Goal: Task Accomplishment & Management: Use online tool/utility

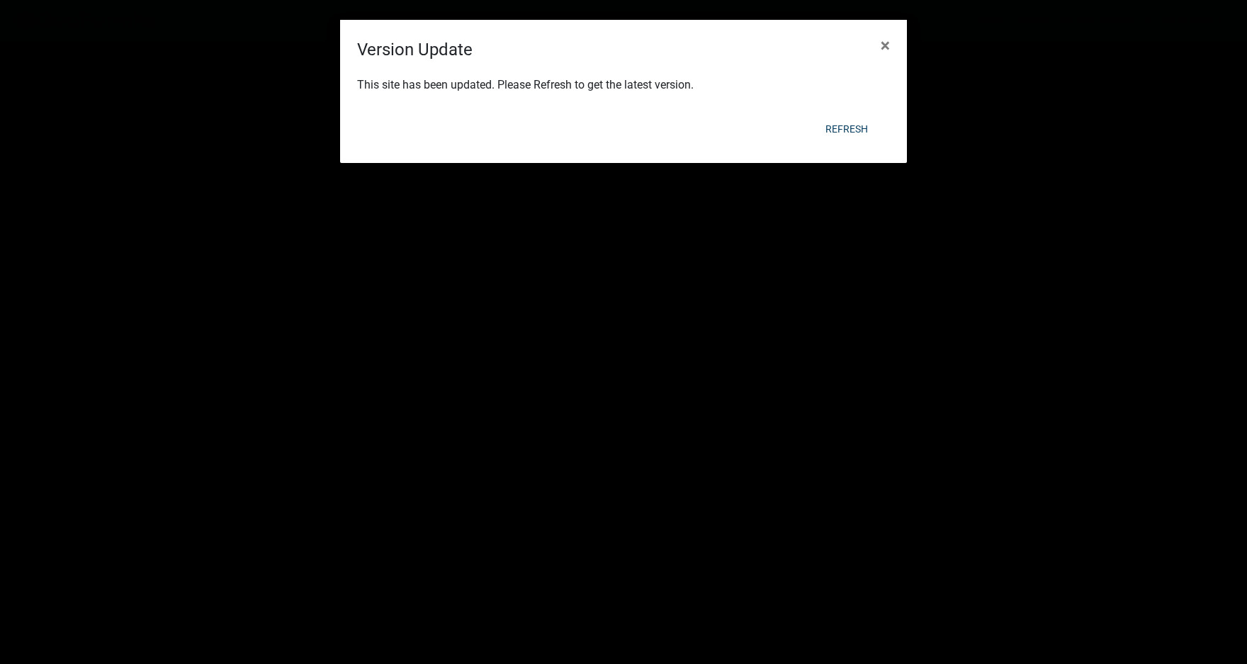
select select "3: 100"
click at [861, 128] on button "Refresh" at bounding box center [846, 129] width 65 height 26
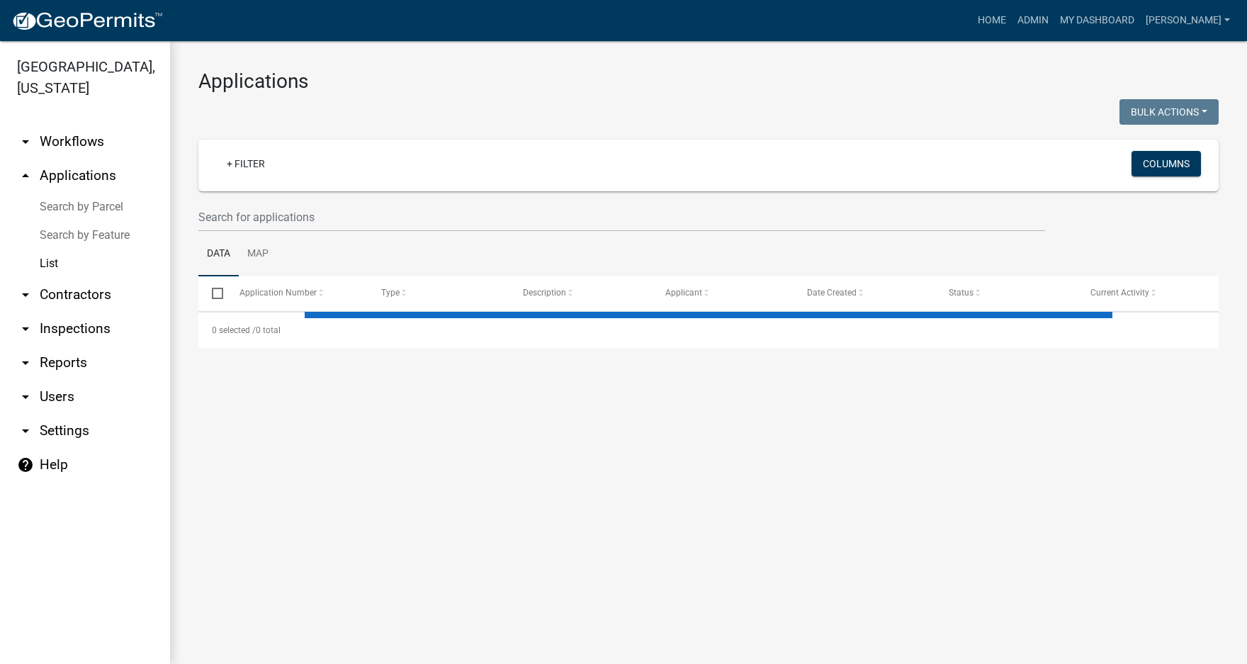
select select "3: 100"
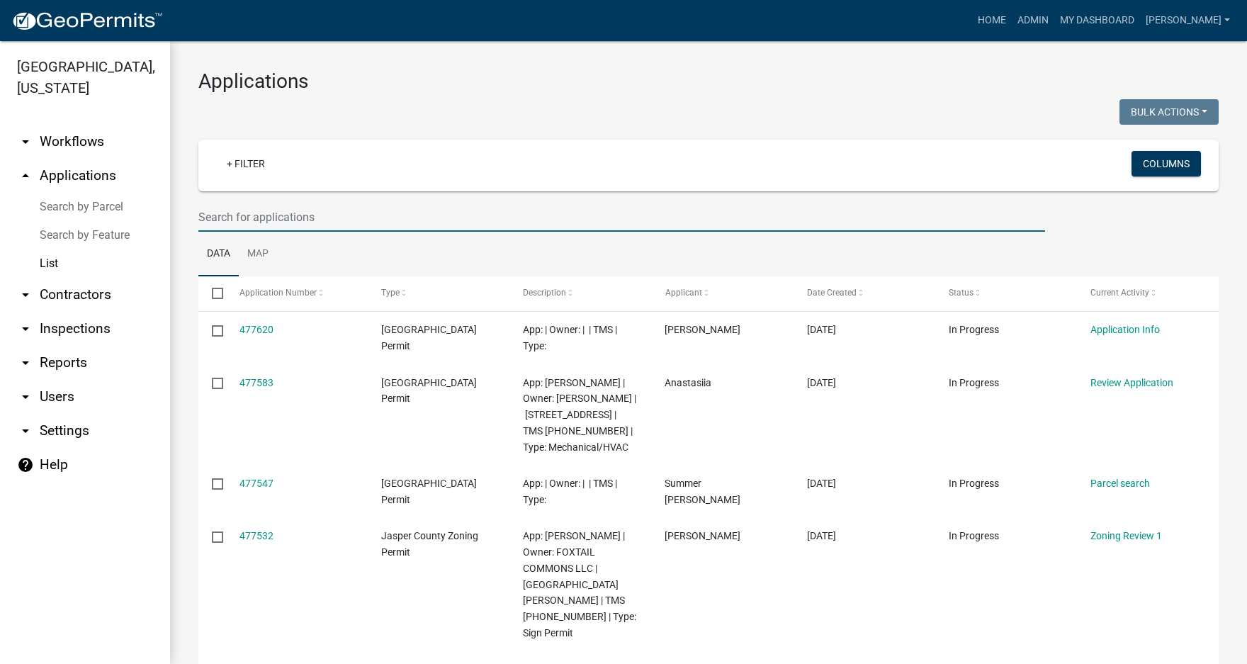
click at [295, 210] on input "text" at bounding box center [621, 217] width 847 height 29
type input "25-170"
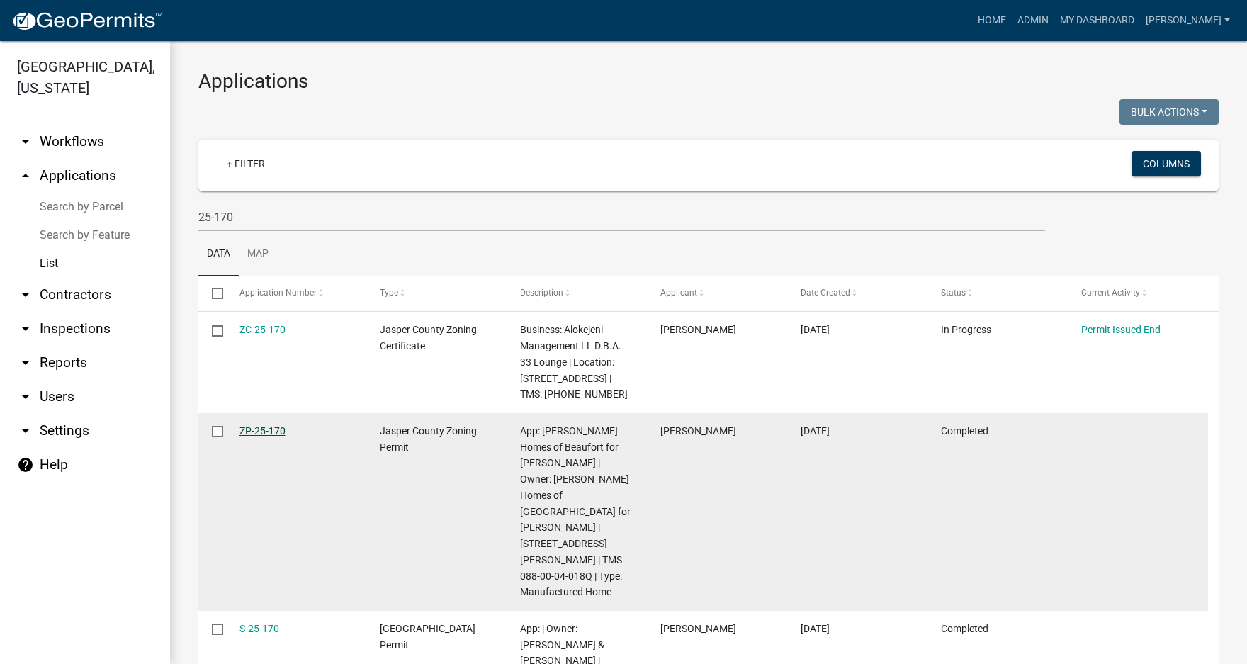
click at [261, 434] on link "ZP-25-170" at bounding box center [263, 430] width 46 height 11
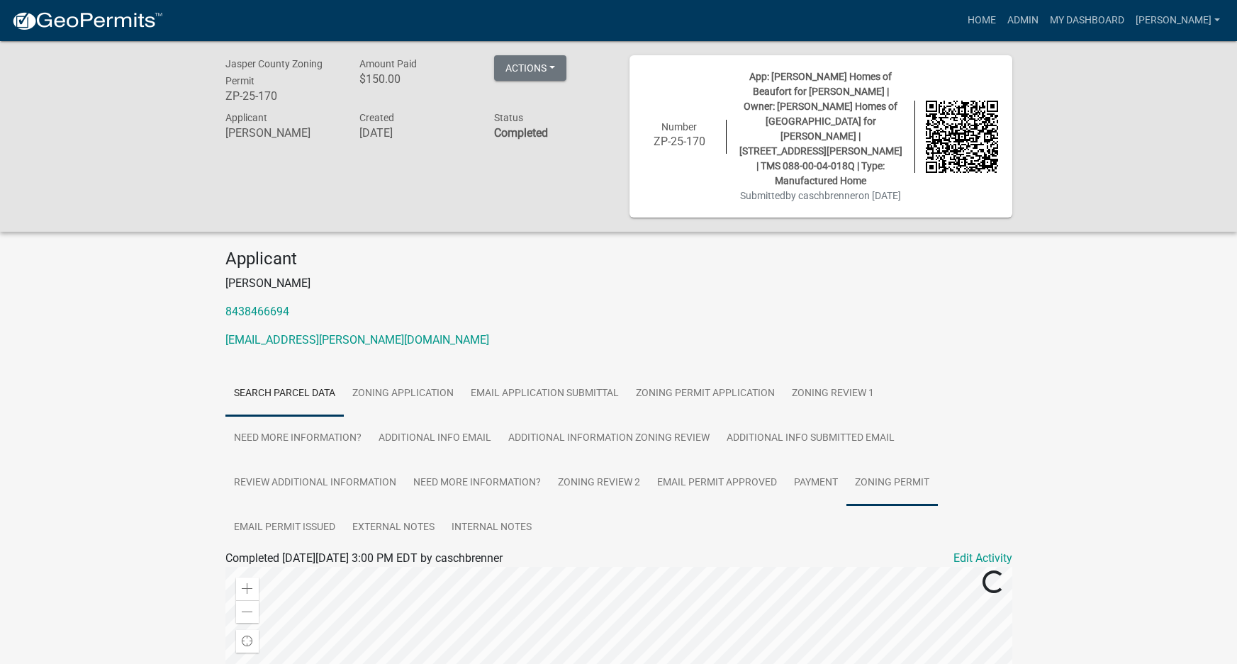
click at [883, 461] on link "Zoning Permit" at bounding box center [891, 483] width 91 height 45
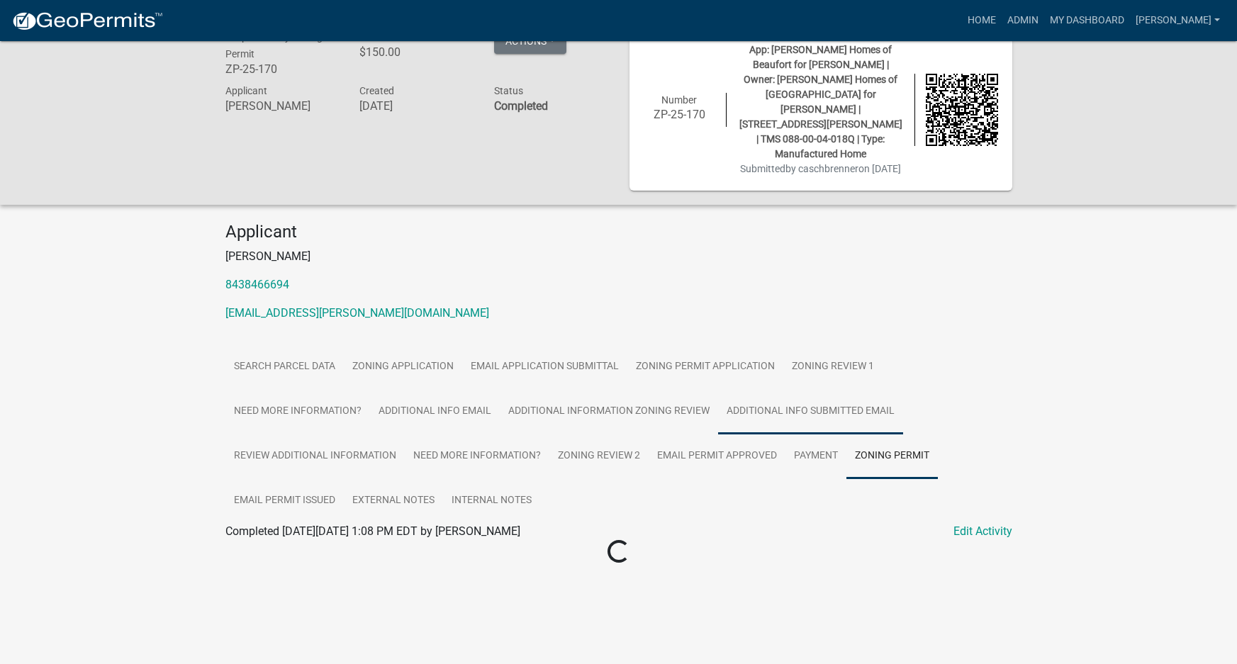
scroll to position [41, 0]
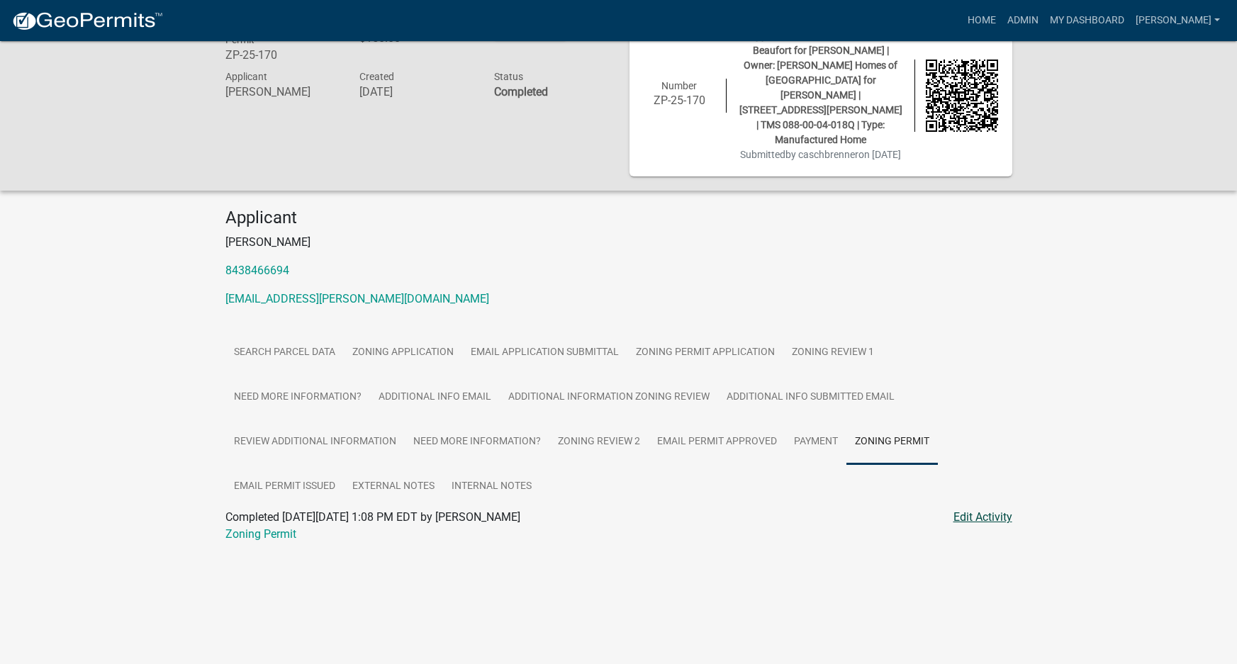
click at [985, 509] on link "Edit Activity" at bounding box center [982, 517] width 59 height 17
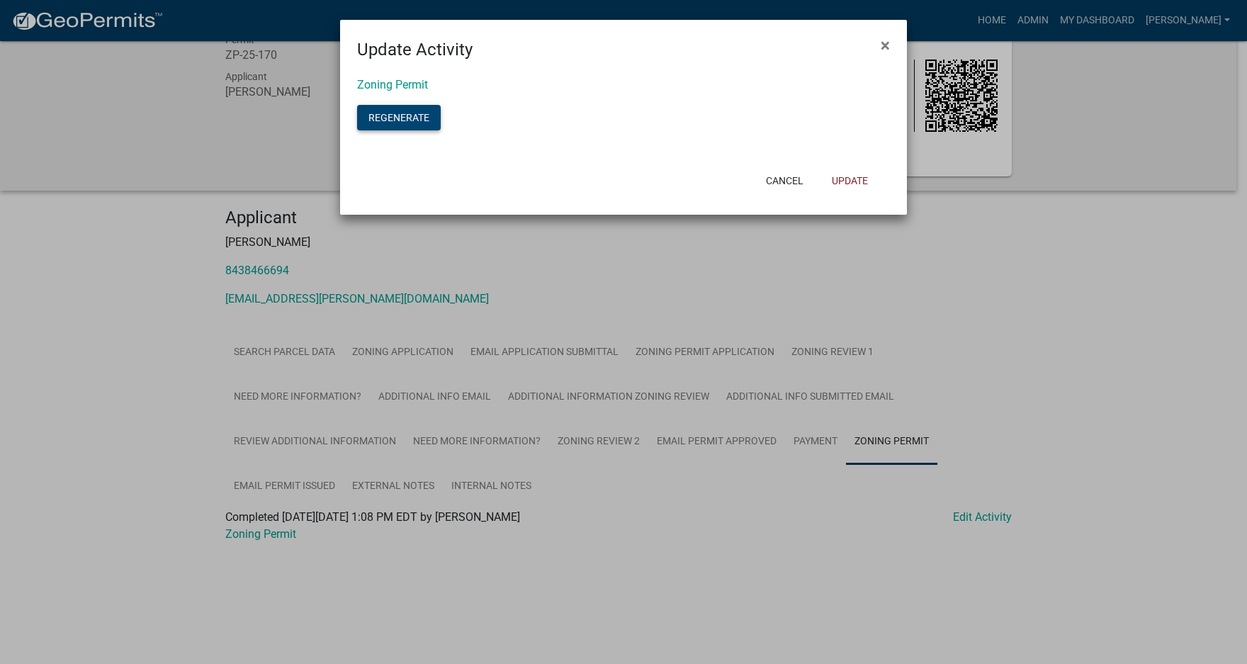
click at [410, 120] on button "Regenerate" at bounding box center [399, 118] width 84 height 26
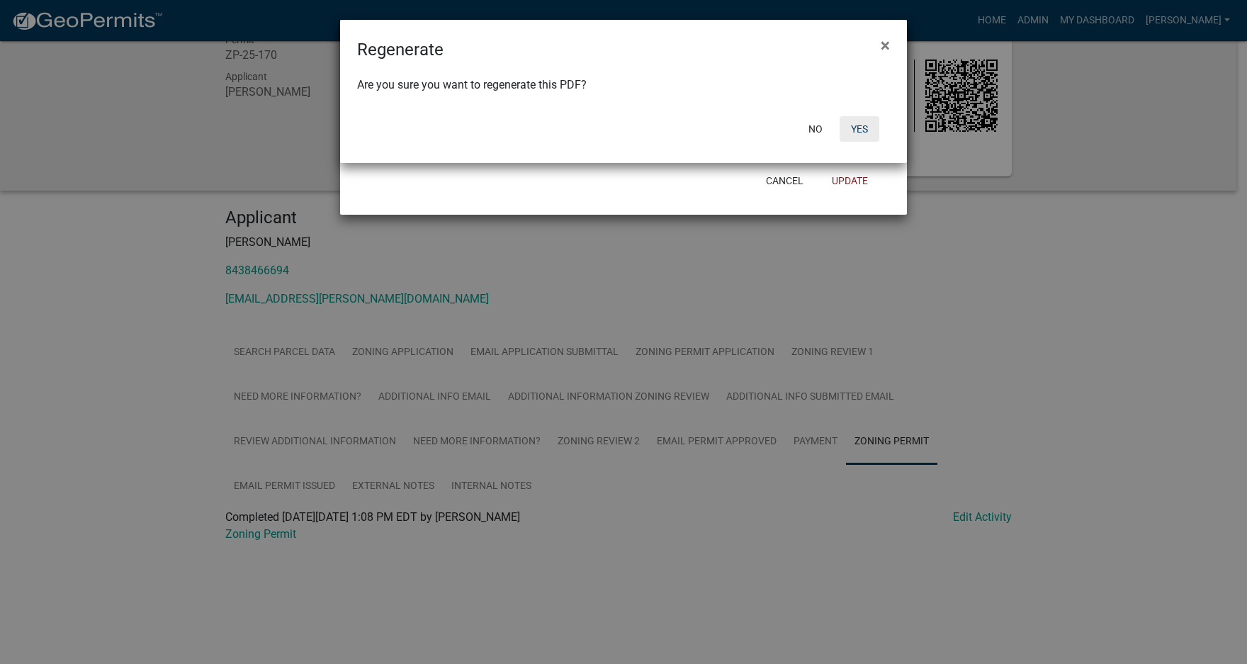
click at [858, 132] on button "Yes" at bounding box center [860, 129] width 40 height 26
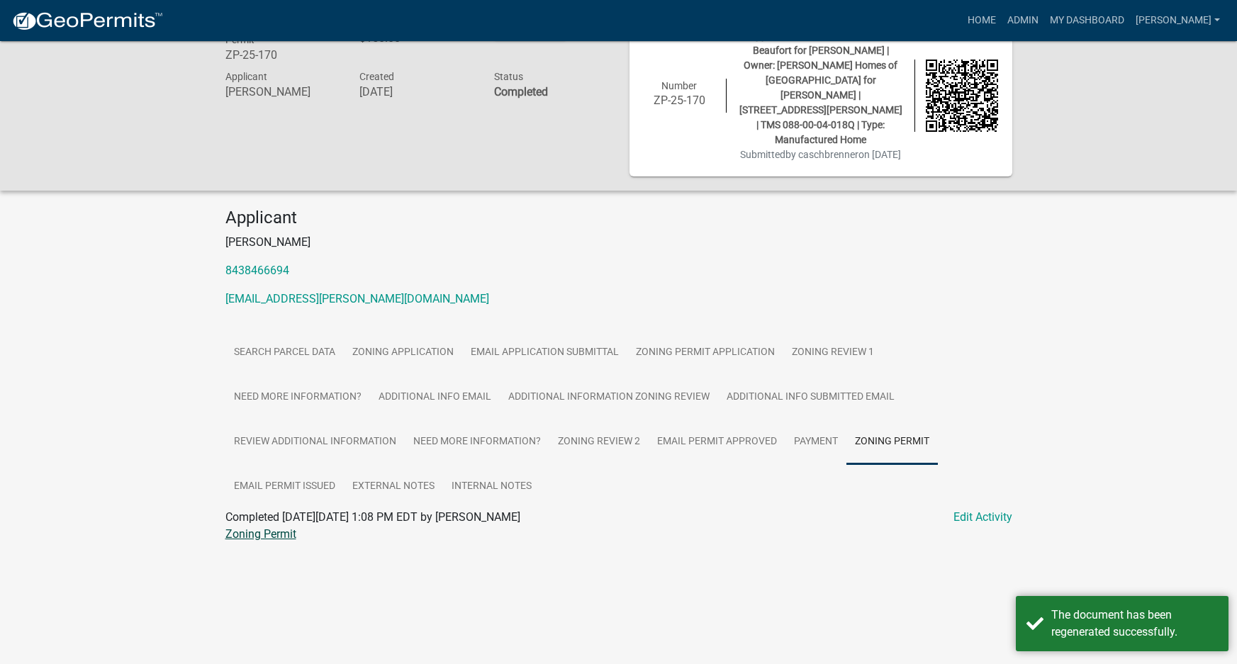
click at [279, 527] on link "Zoning Permit" at bounding box center [260, 533] width 71 height 13
